Goal: Task Accomplishment & Management: Manage account settings

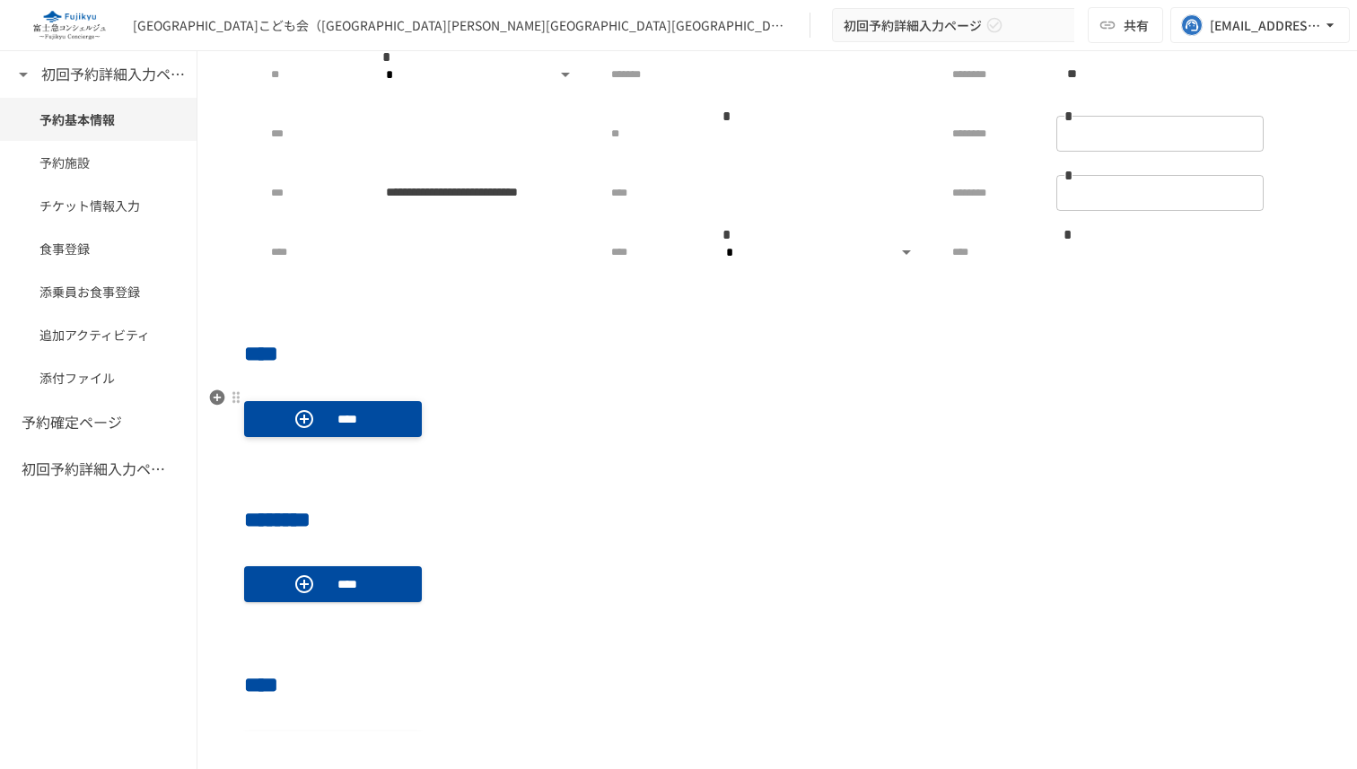
scroll to position [509, 0]
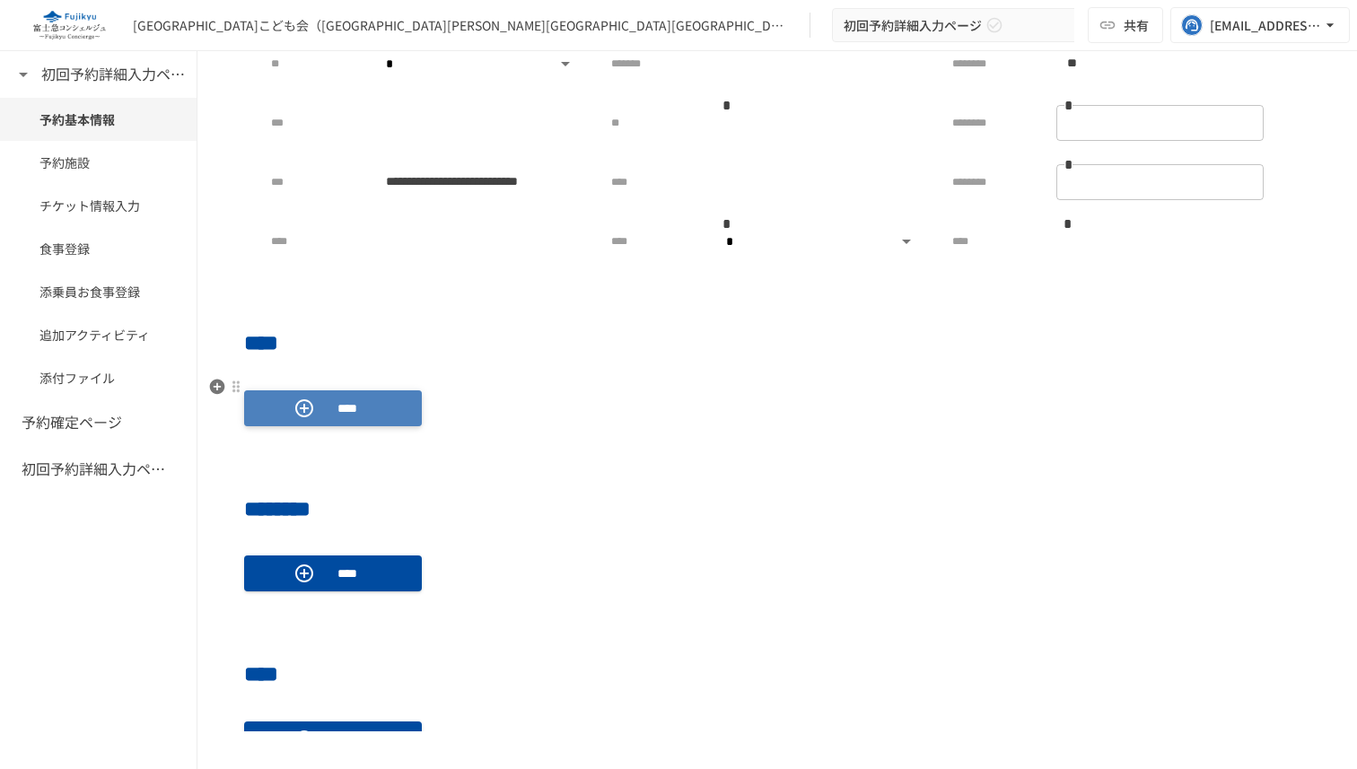
click at [359, 416] on p "****" at bounding box center [347, 408] width 50 height 20
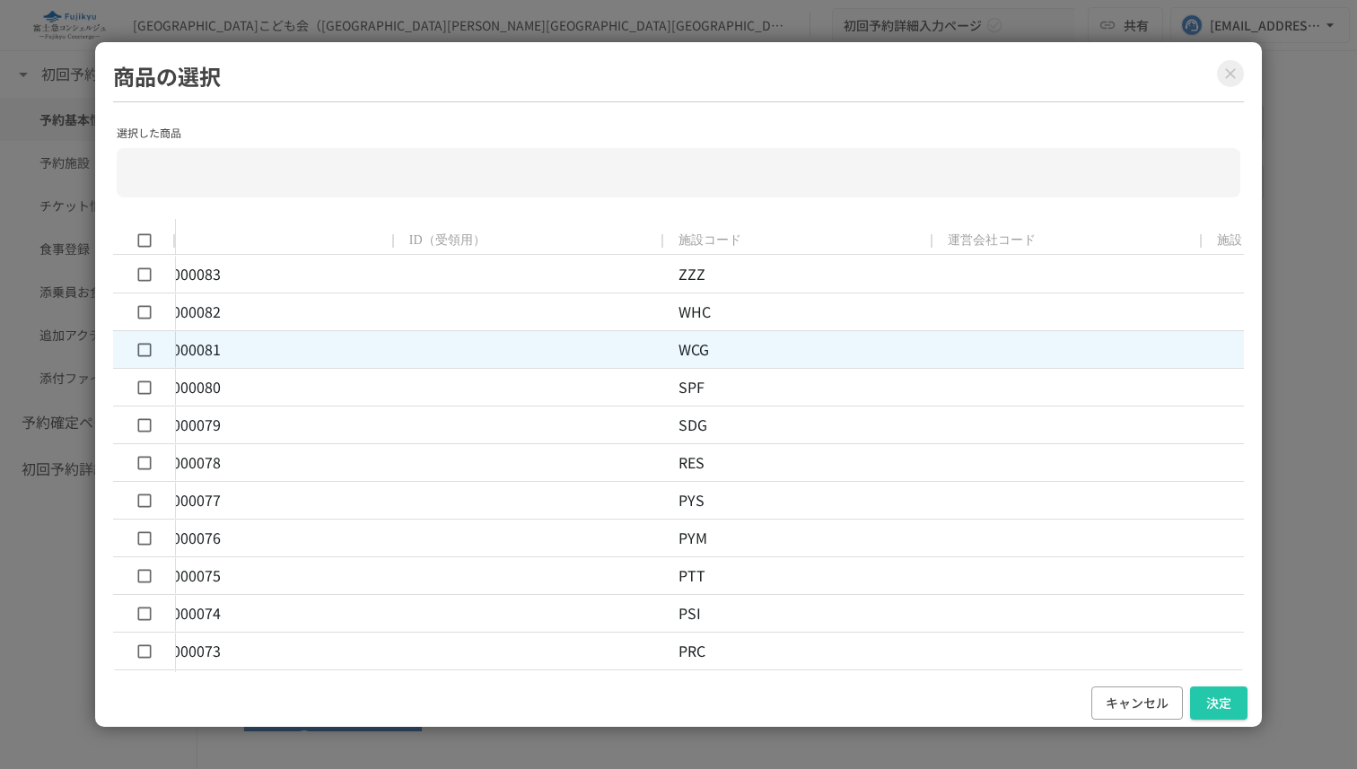
scroll to position [0, 0]
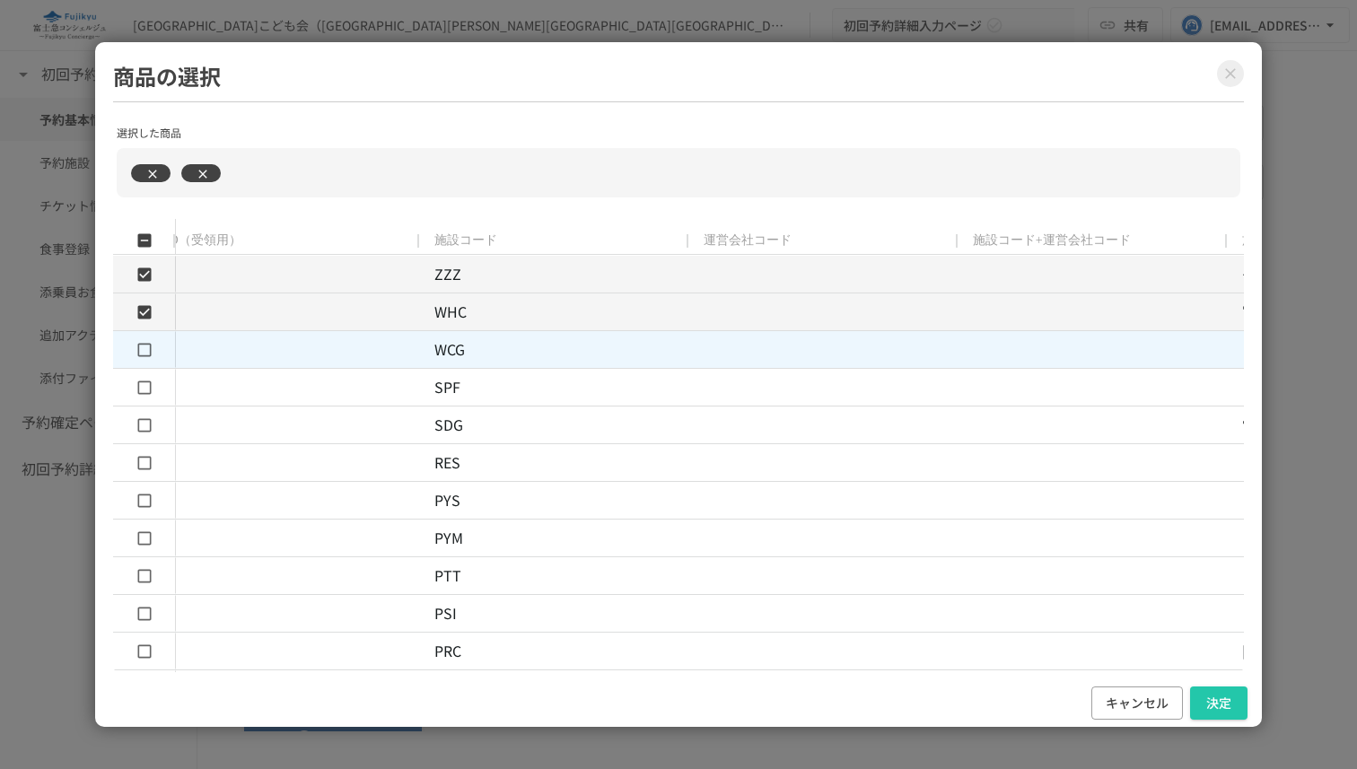
type input "**********"
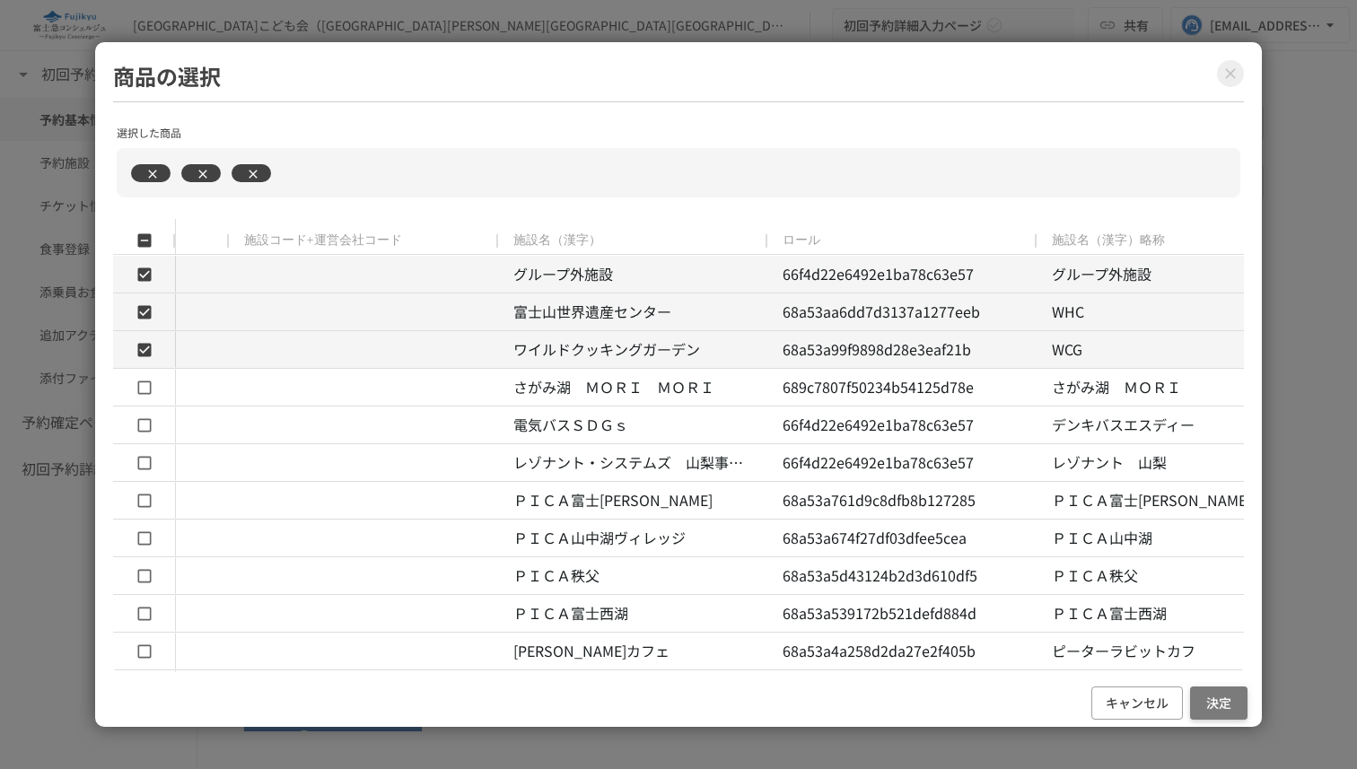
click at [1203, 700] on button "決定" at bounding box center [1218, 702] width 57 height 33
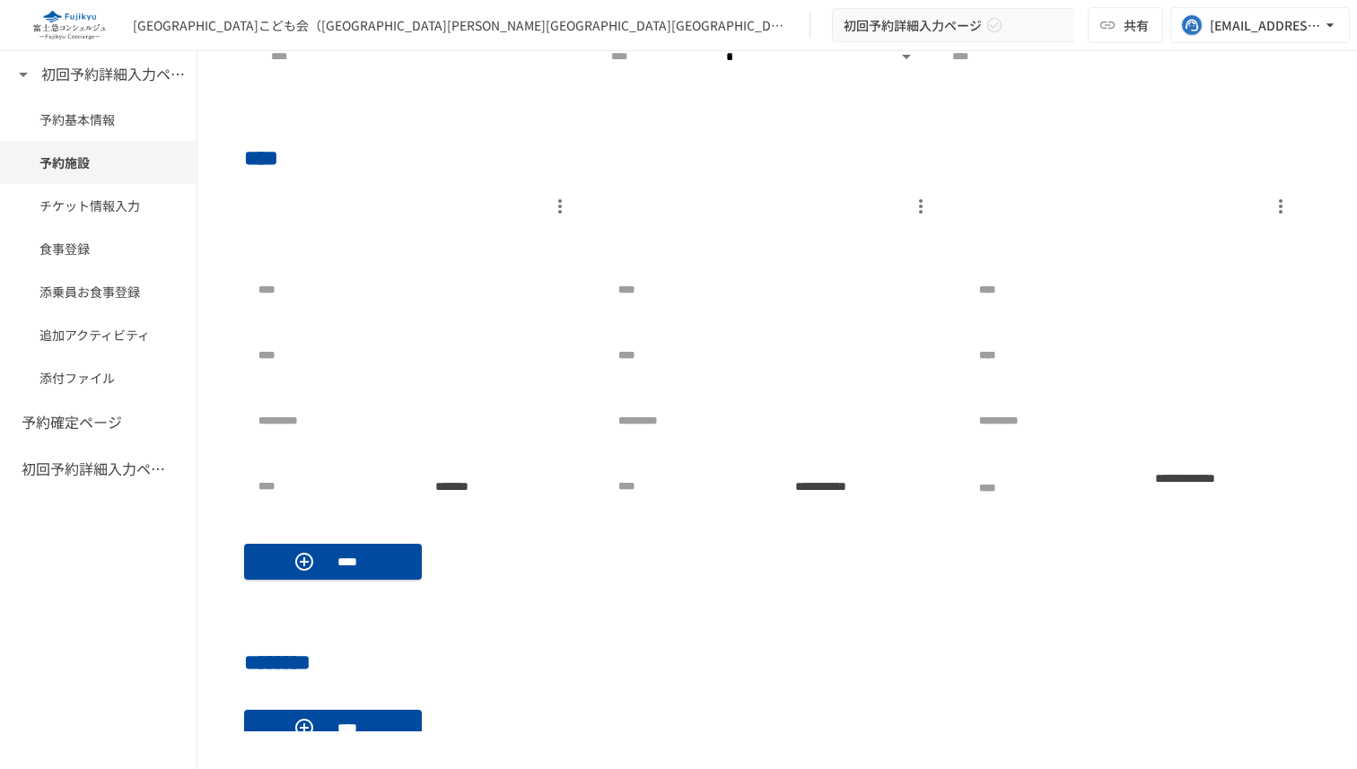
scroll to position [679, 0]
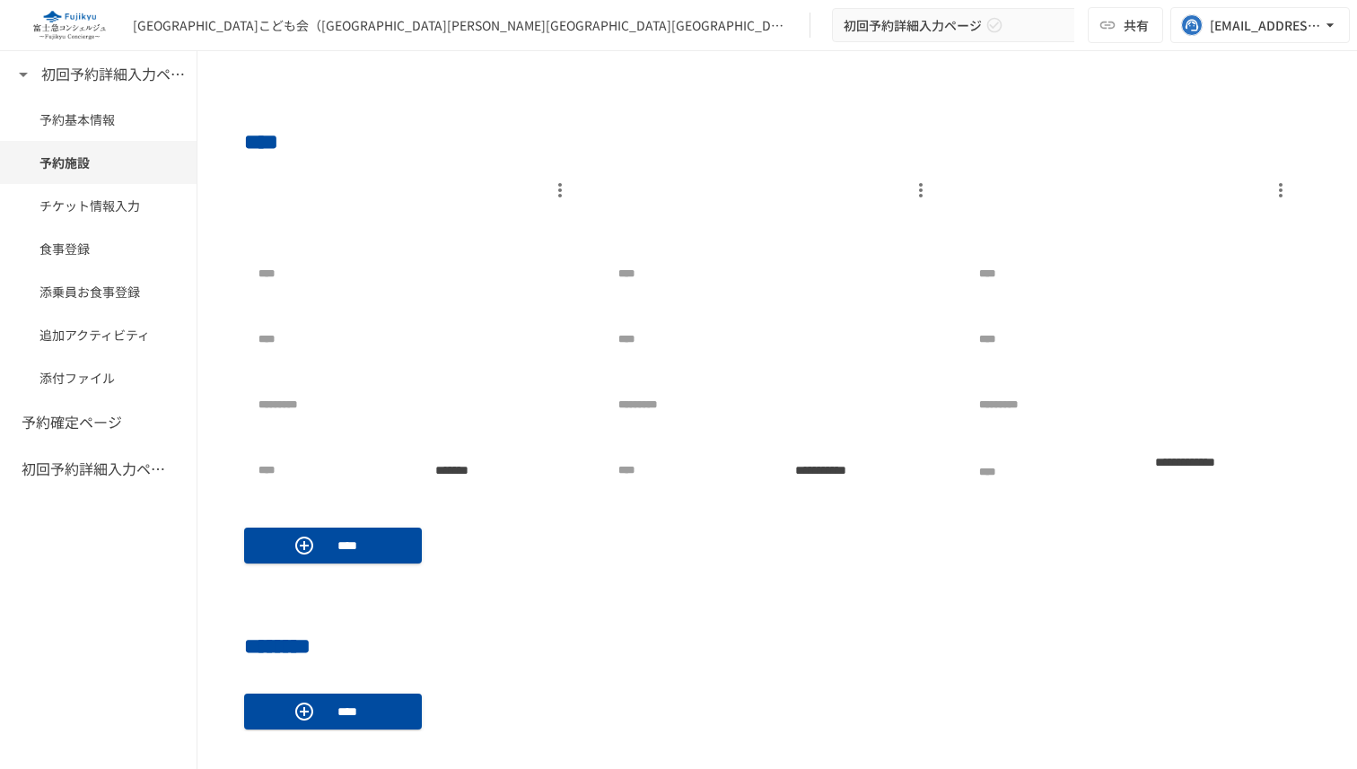
scroll to position [822, 0]
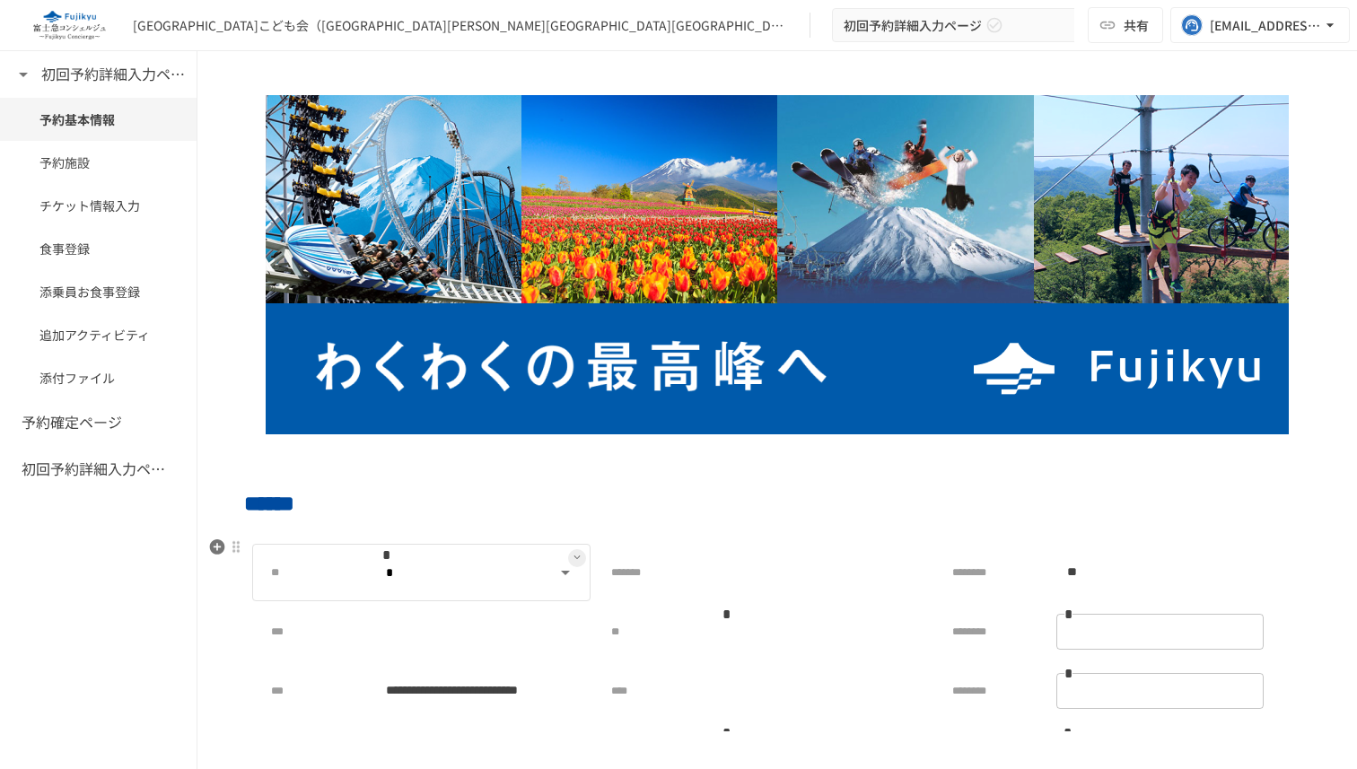
click at [566, 575] on body "**********" at bounding box center [678, 365] width 1357 height 731
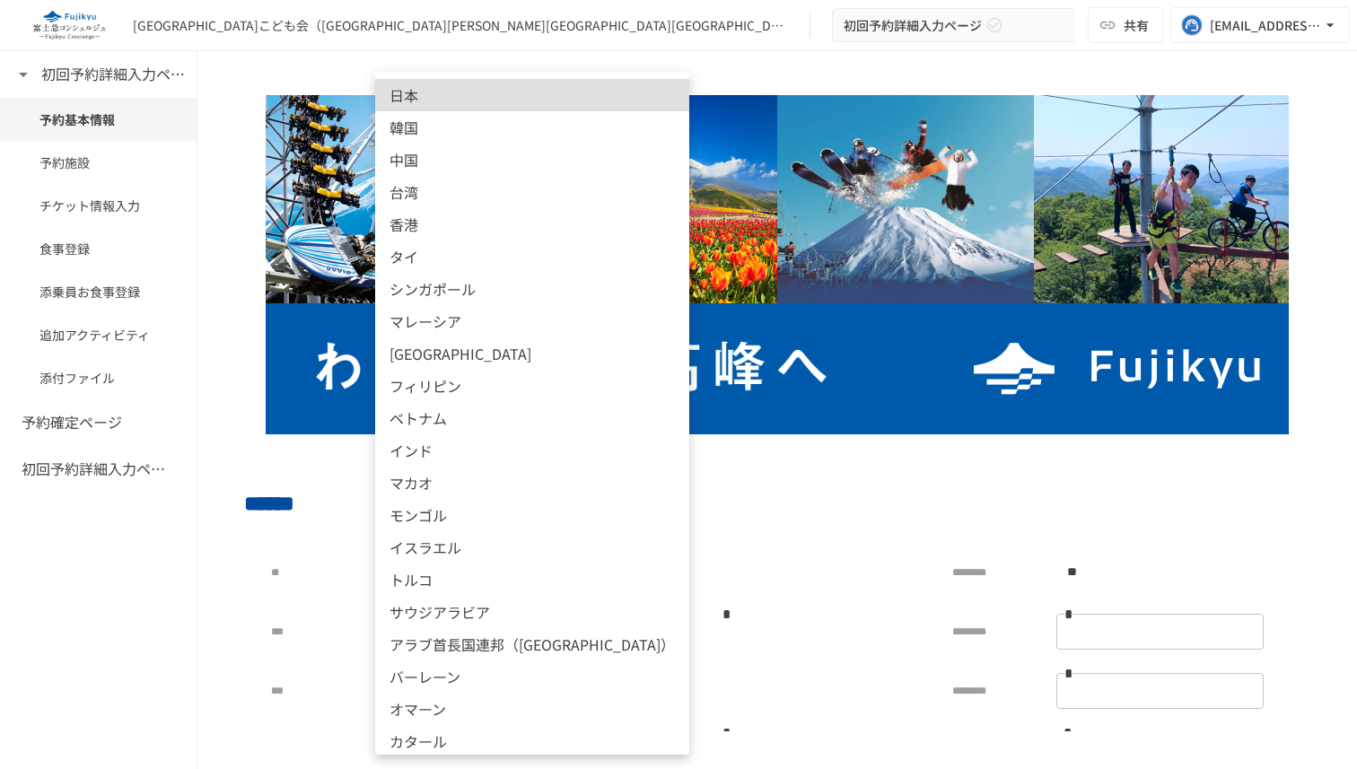
click at [685, 514] on div at bounding box center [678, 384] width 1357 height 769
click at [554, 577] on body "**********" at bounding box center [678, 365] width 1357 height 731
click at [726, 436] on div at bounding box center [678, 384] width 1357 height 769
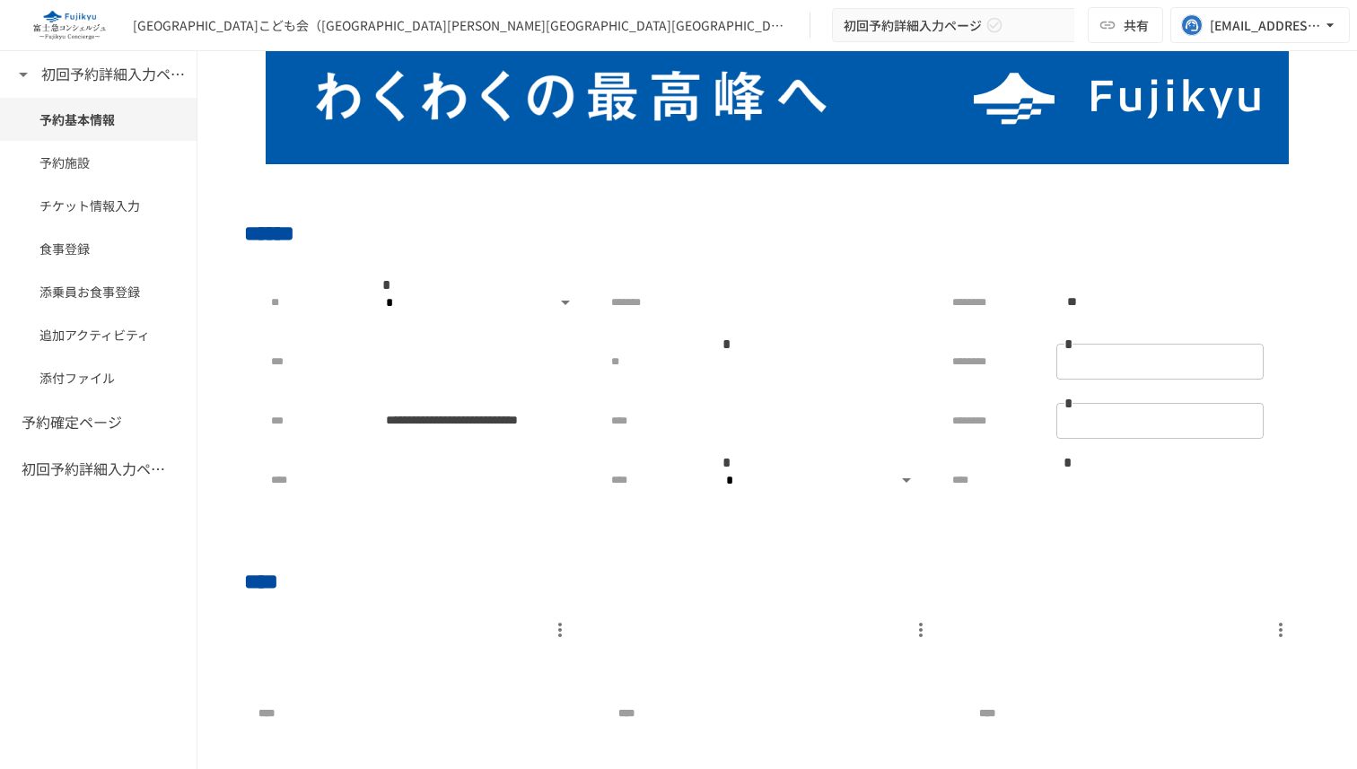
scroll to position [351, 0]
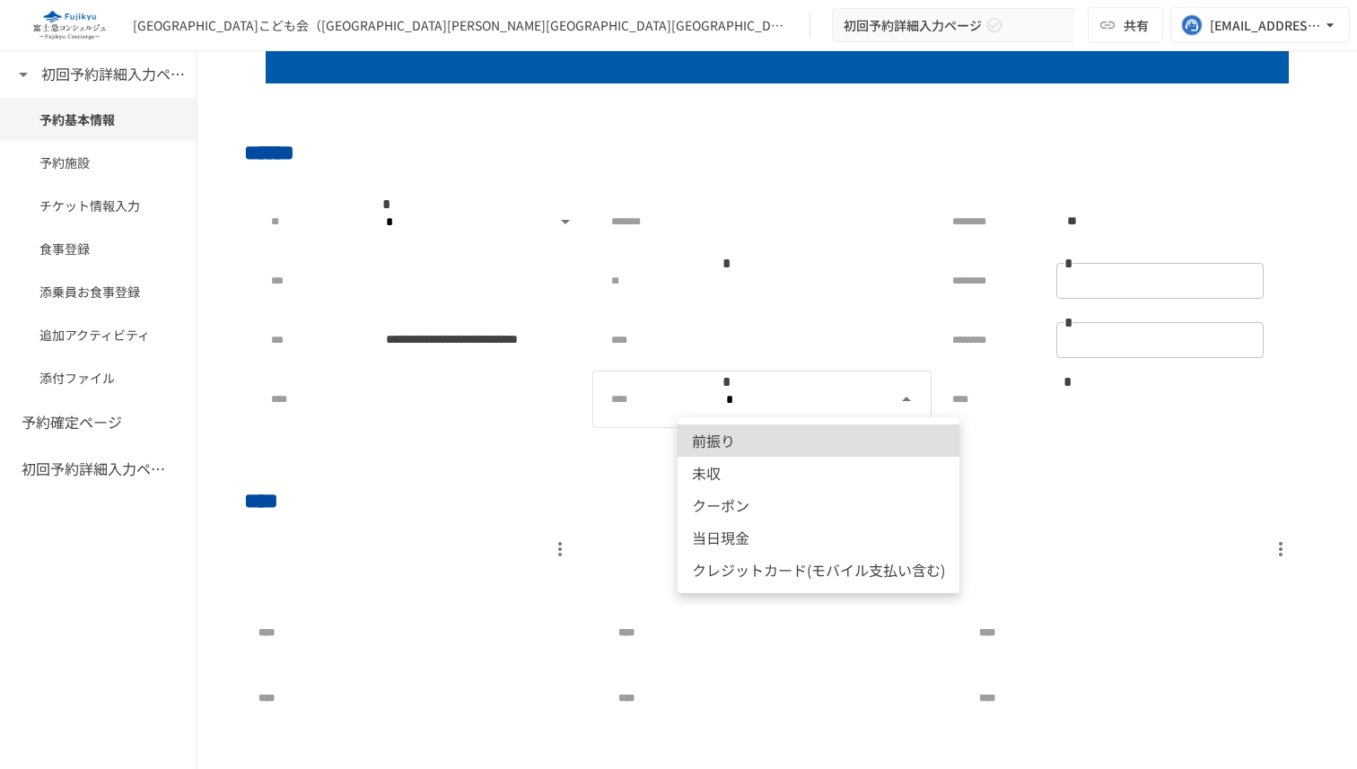
click at [823, 390] on body "**********" at bounding box center [678, 365] width 1357 height 731
click at [1044, 450] on div at bounding box center [678, 384] width 1357 height 769
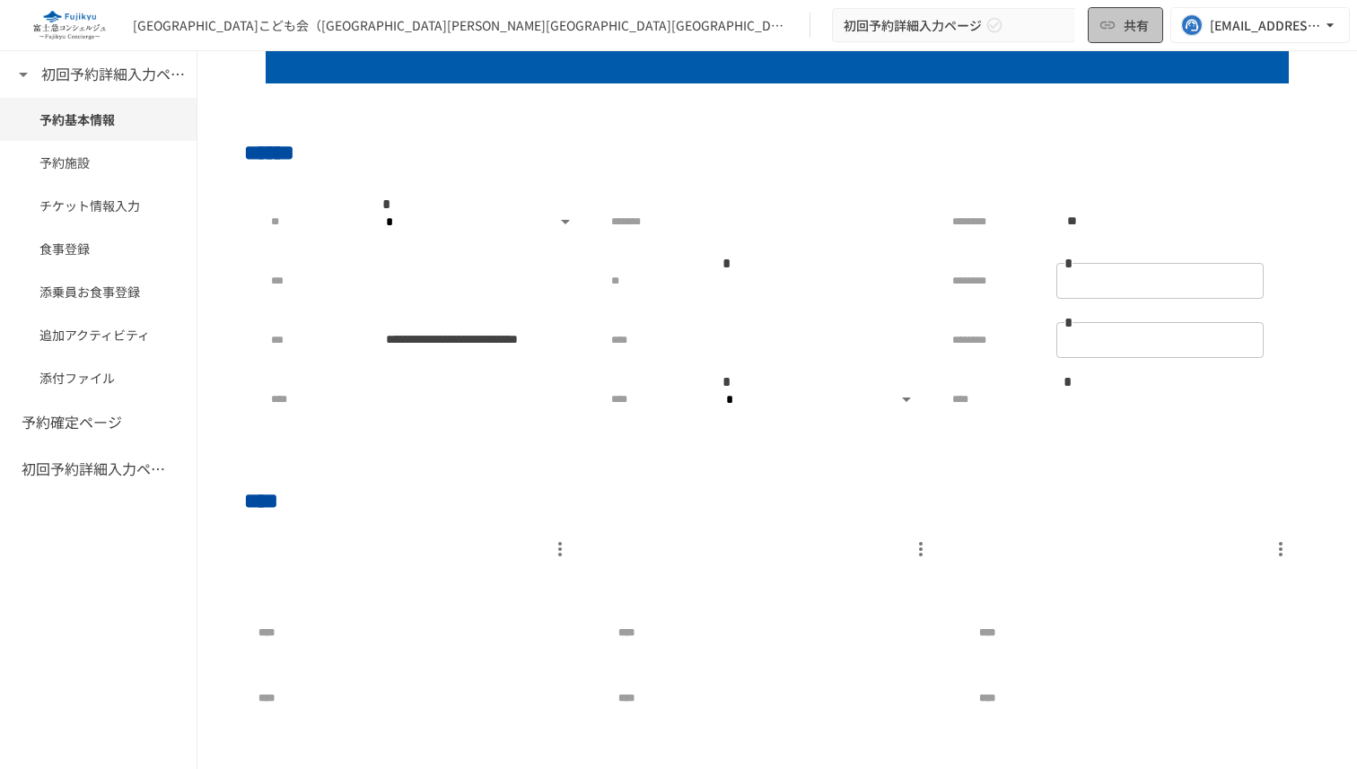
click at [1113, 35] on button "共有" at bounding box center [1124, 25] width 75 height 36
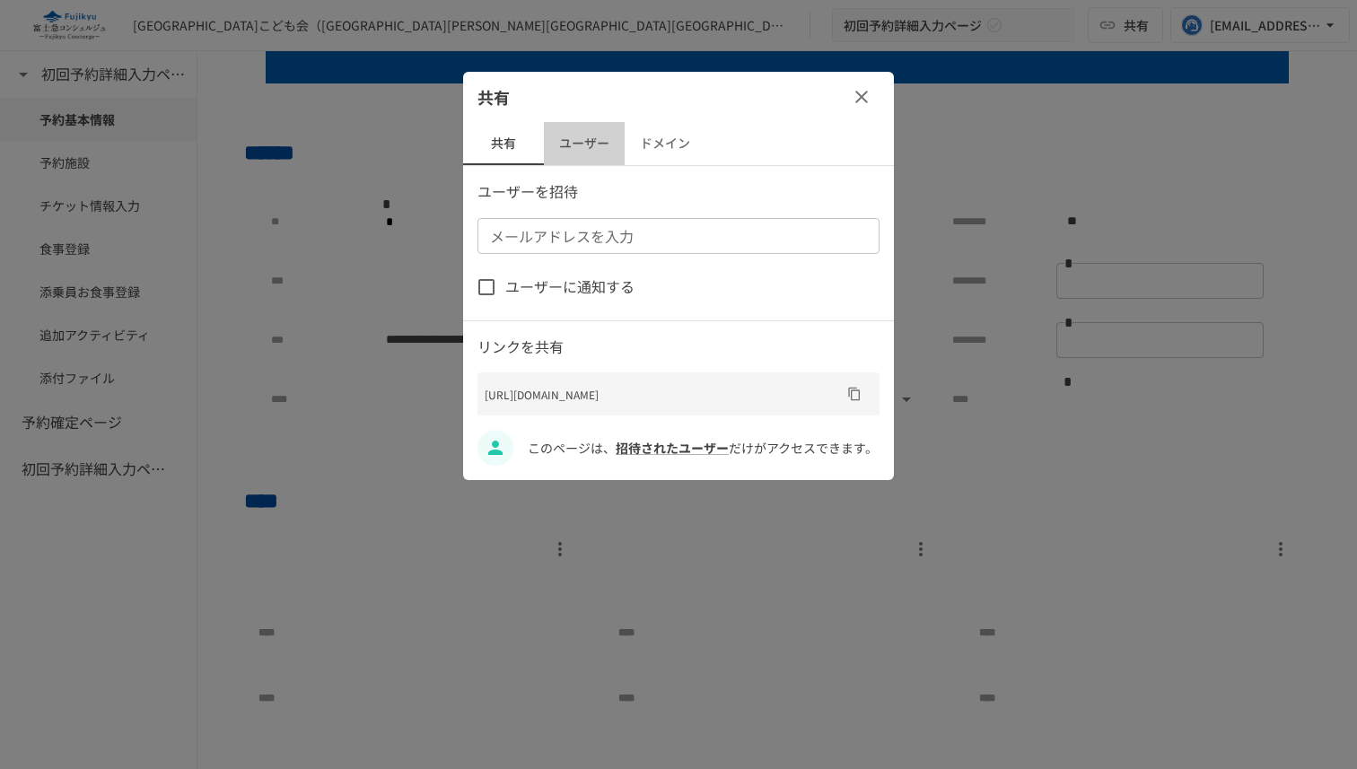
click at [571, 142] on button "ユーザー" at bounding box center [584, 143] width 81 height 43
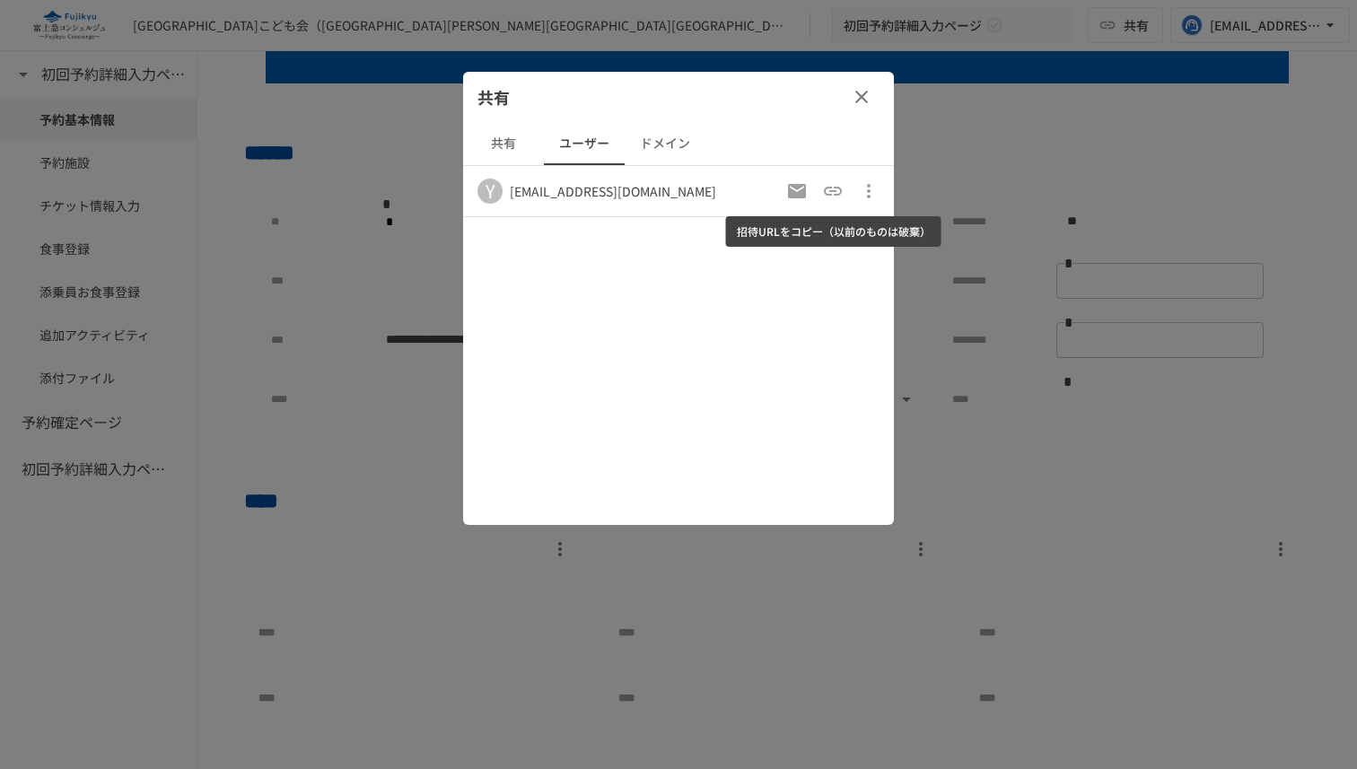
click at [834, 189] on icon "招待URLをコピー（以前のものは破棄）" at bounding box center [833, 191] width 22 height 22
click at [863, 92] on icon "button" at bounding box center [862, 97] width 22 height 22
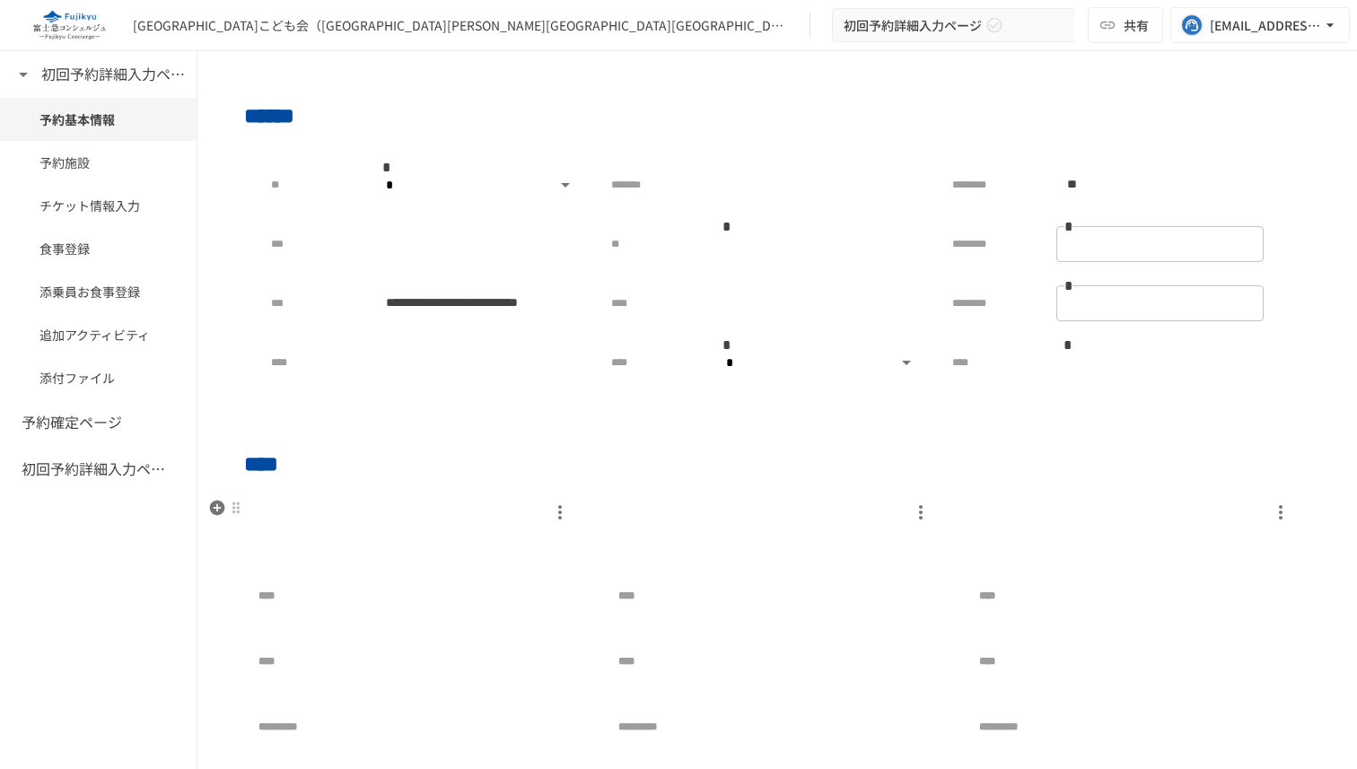
scroll to position [568, 0]
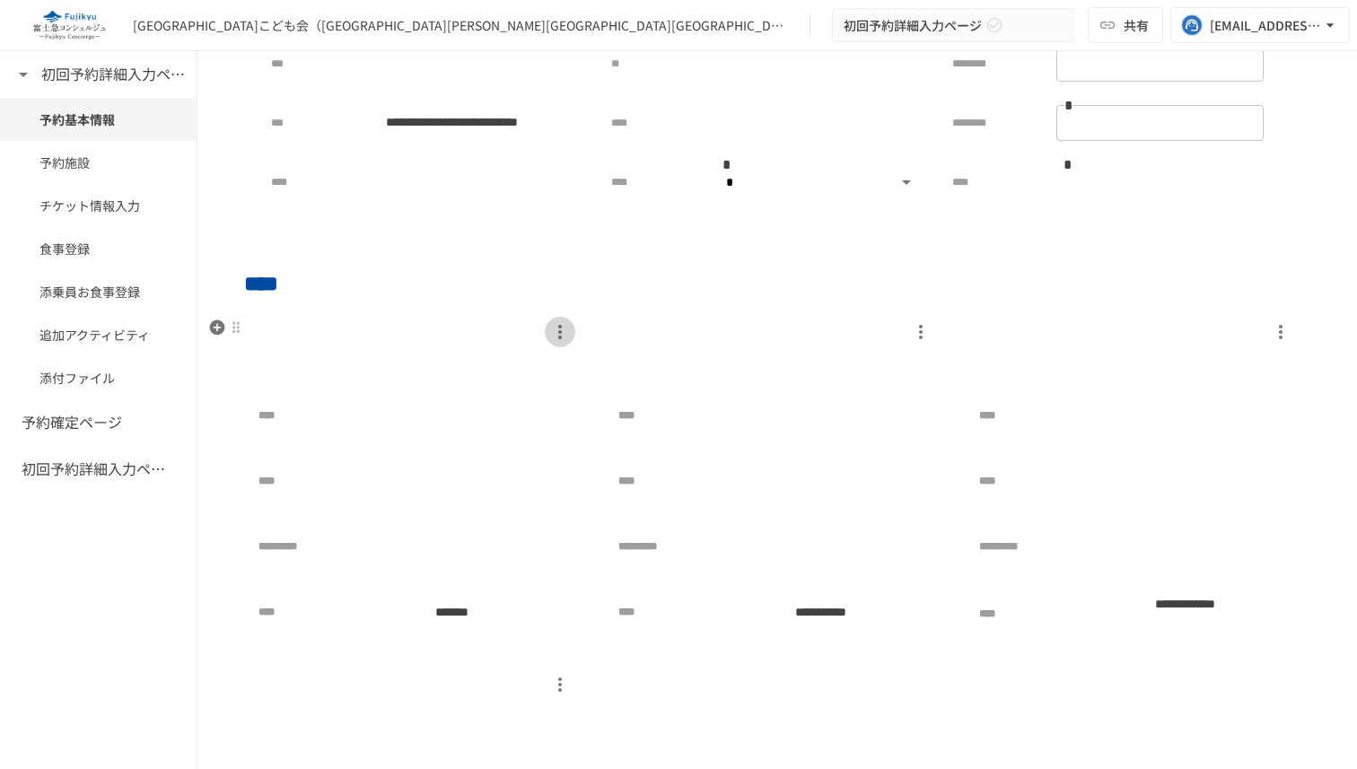
click at [563, 330] on icon "button" at bounding box center [560, 332] width 22 height 22
click at [582, 379] on li "削除" at bounding box center [570, 368] width 50 height 28
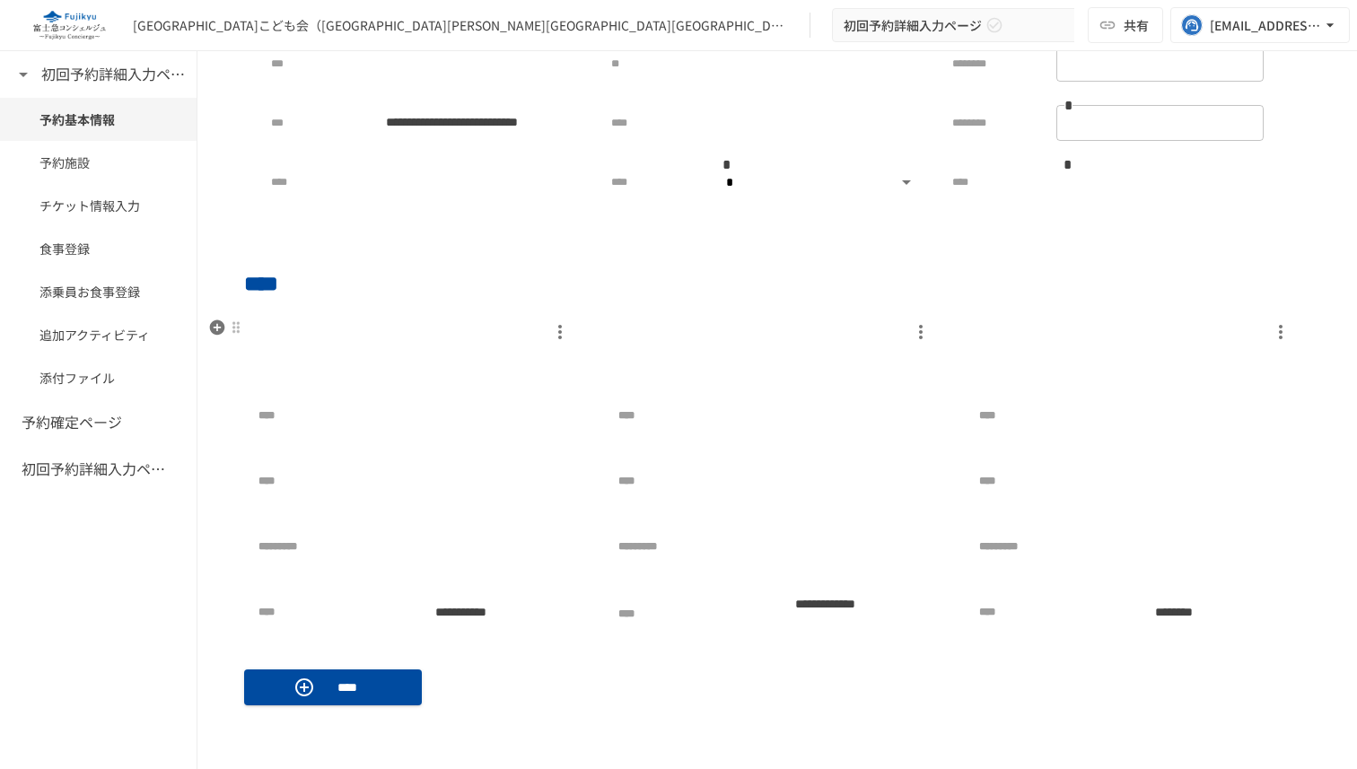
click at [563, 339] on icon "button" at bounding box center [560, 332] width 22 height 22
click at [574, 369] on p "削除" at bounding box center [570, 368] width 22 height 17
click at [569, 347] on p at bounding box center [416, 365] width 317 height 36
click at [556, 329] on icon "button" at bounding box center [560, 332] width 22 height 22
click at [564, 363] on p "削除" at bounding box center [570, 368] width 22 height 17
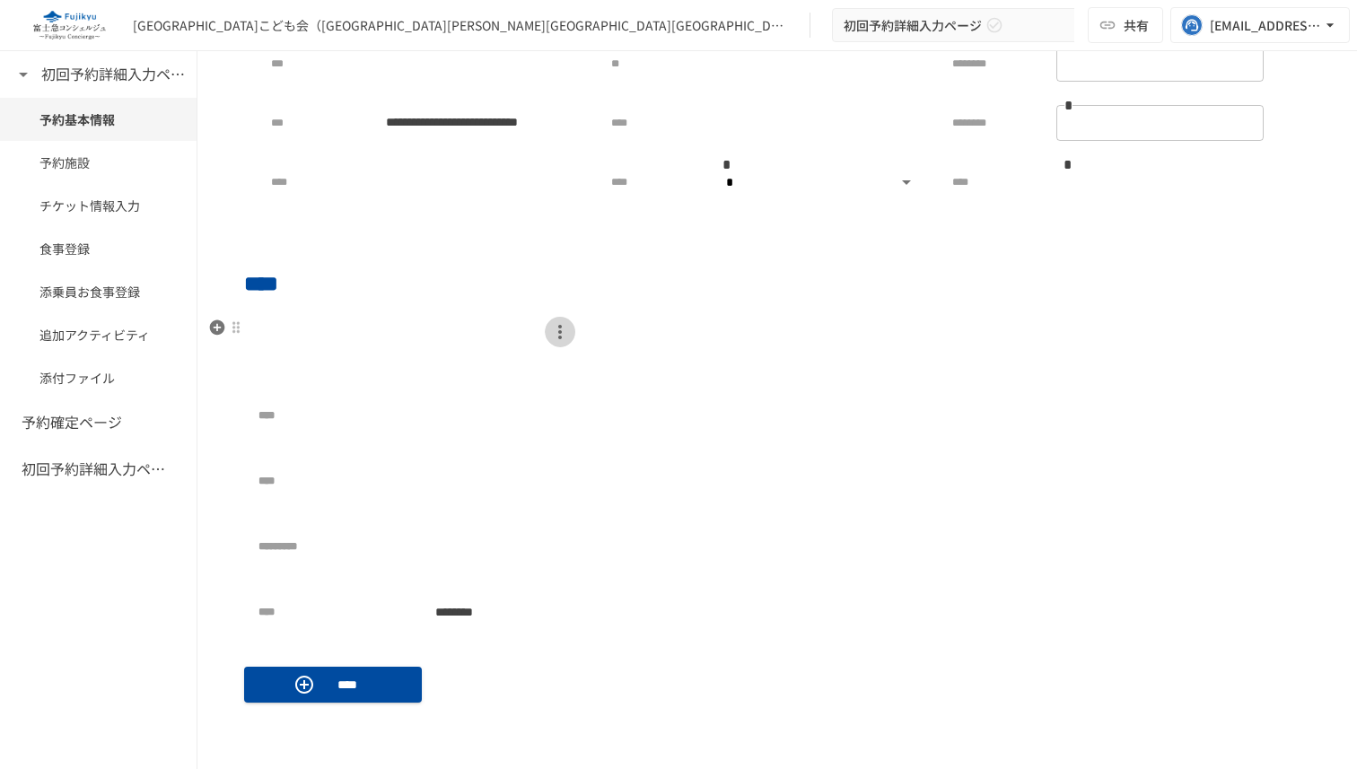
click at [558, 333] on icon "button" at bounding box center [560, 332] width 22 height 22
click at [565, 365] on p "削除" at bounding box center [570, 368] width 22 height 17
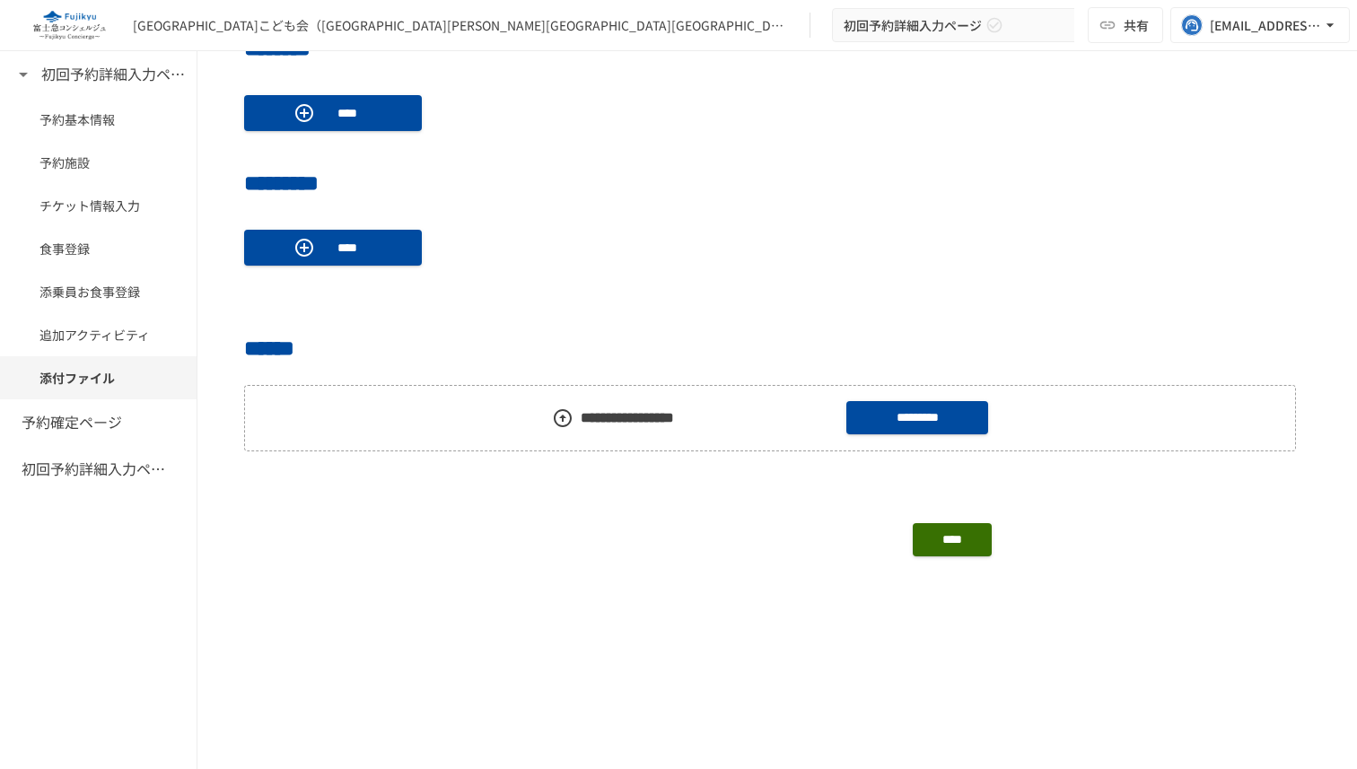
scroll to position [1173, 0]
